Goal: Register for event/course

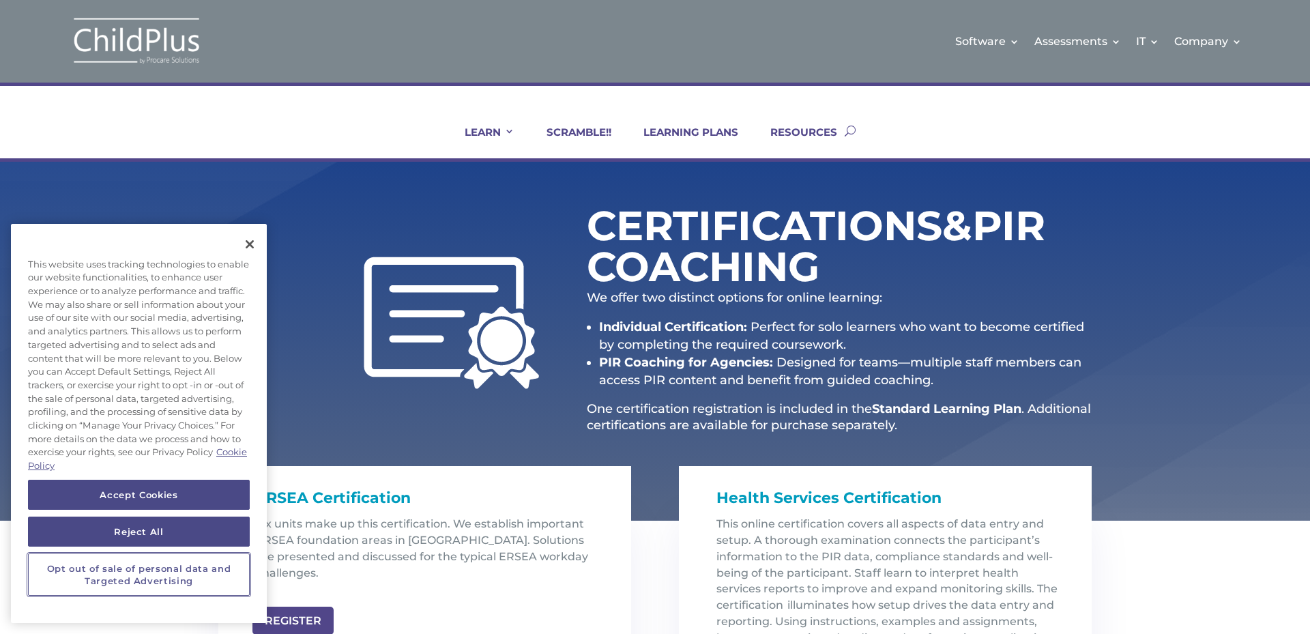
click at [137, 579] on button "Opt out of sale of personal data and Targeted Advertising" at bounding box center [139, 574] width 222 height 43
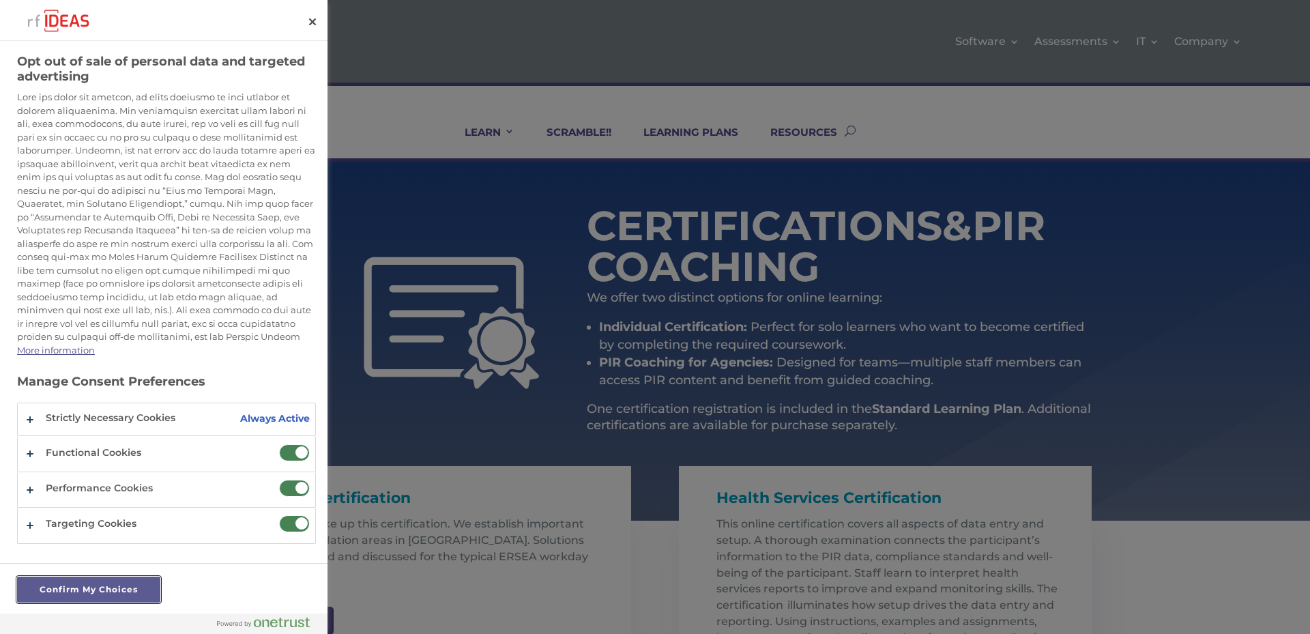
click at [96, 592] on button "Confirm My Choices" at bounding box center [88, 590] width 143 height 26
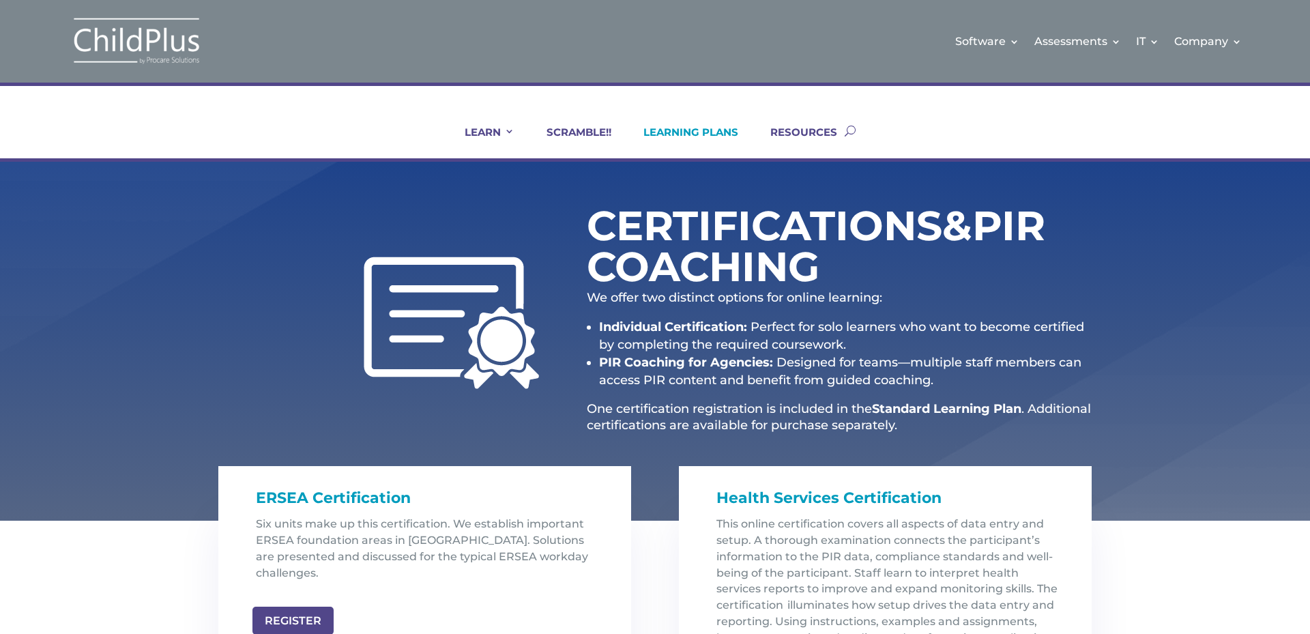
click at [689, 135] on link "LEARNING PLANS" at bounding box center [682, 142] width 112 height 33
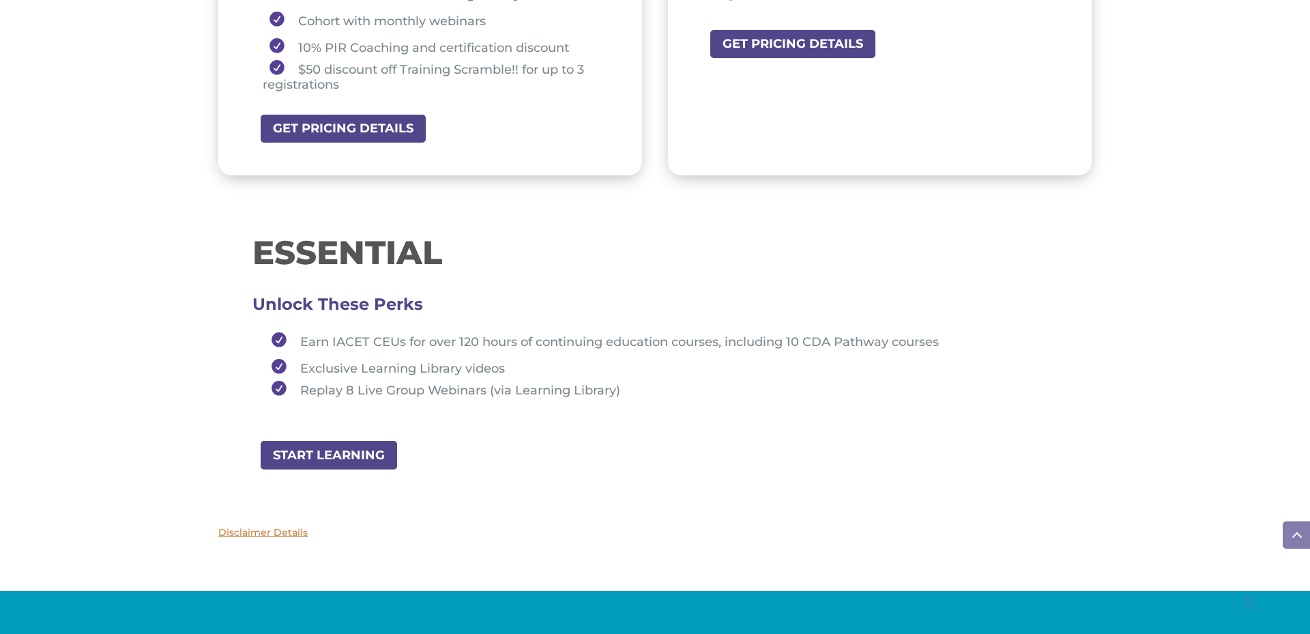
scroll to position [1365, 0]
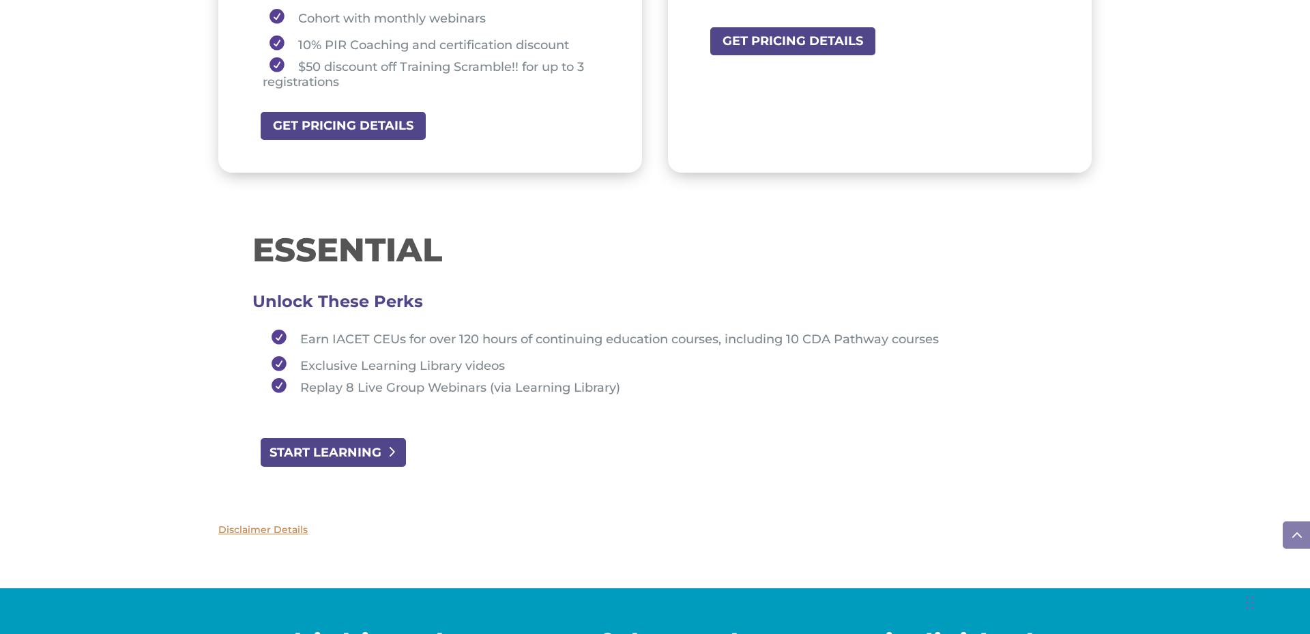
click at [350, 450] on link "START LEARNING" at bounding box center [333, 452] width 148 height 31
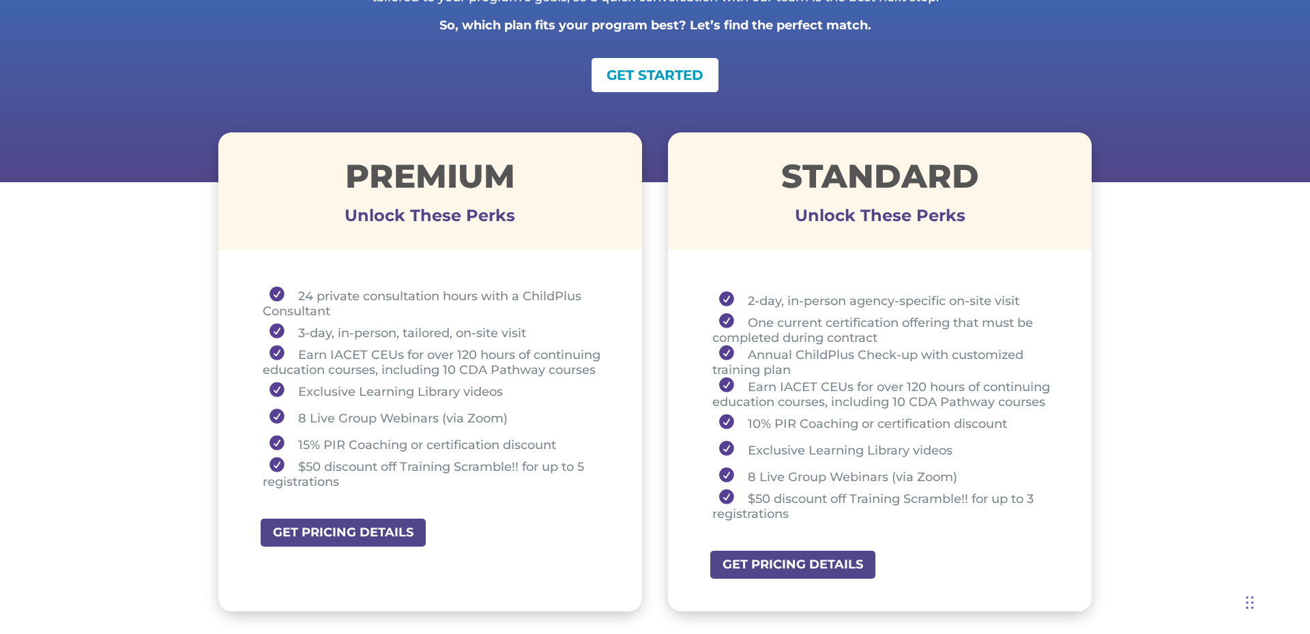
scroll to position [382, 0]
